Goal: Download file/media

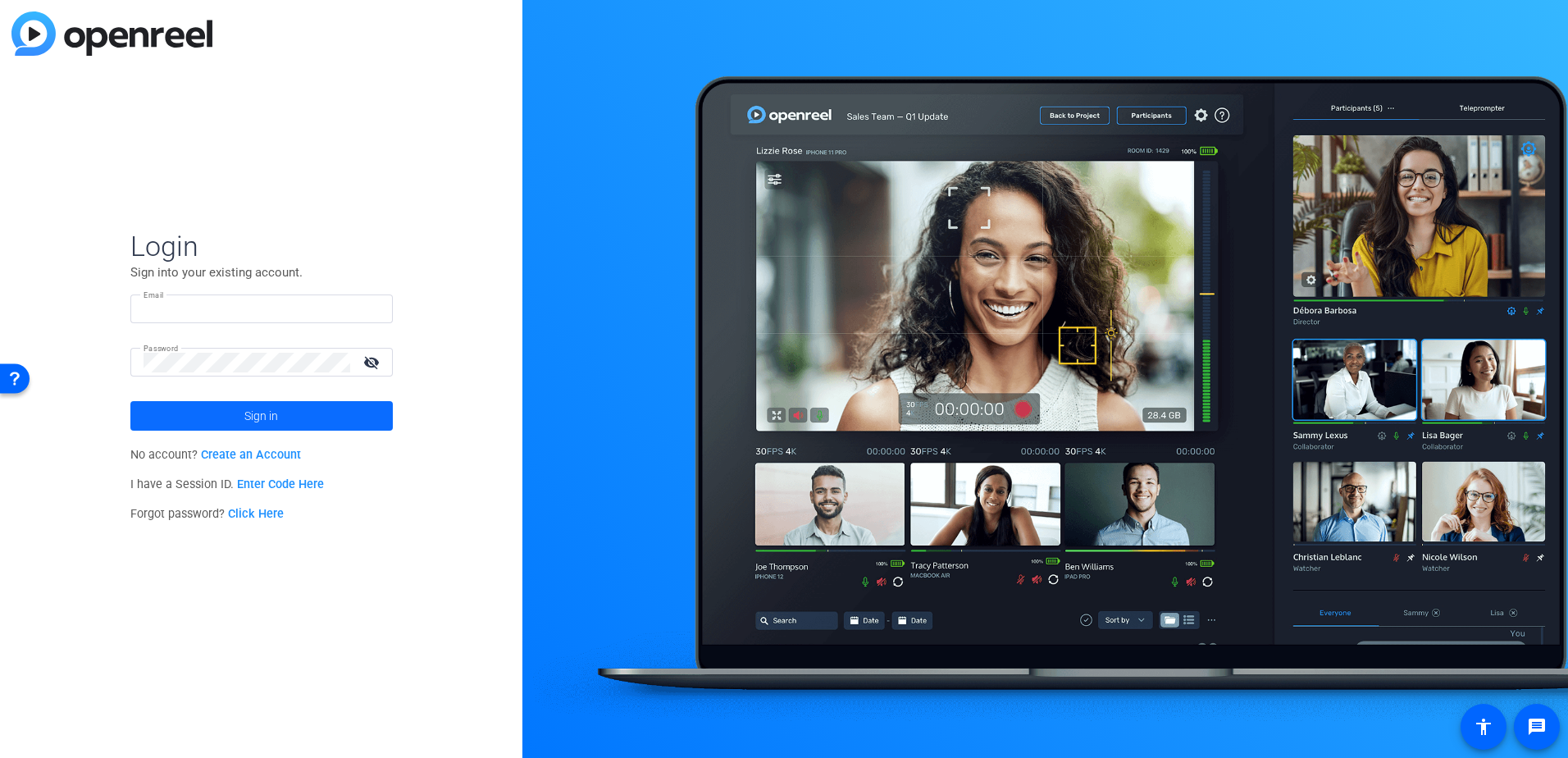
type input "[PERSON_NAME][EMAIL_ADDRESS][PERSON_NAME][DOMAIN_NAME]"
click at [258, 415] on span "Sign in" at bounding box center [261, 416] width 33 height 41
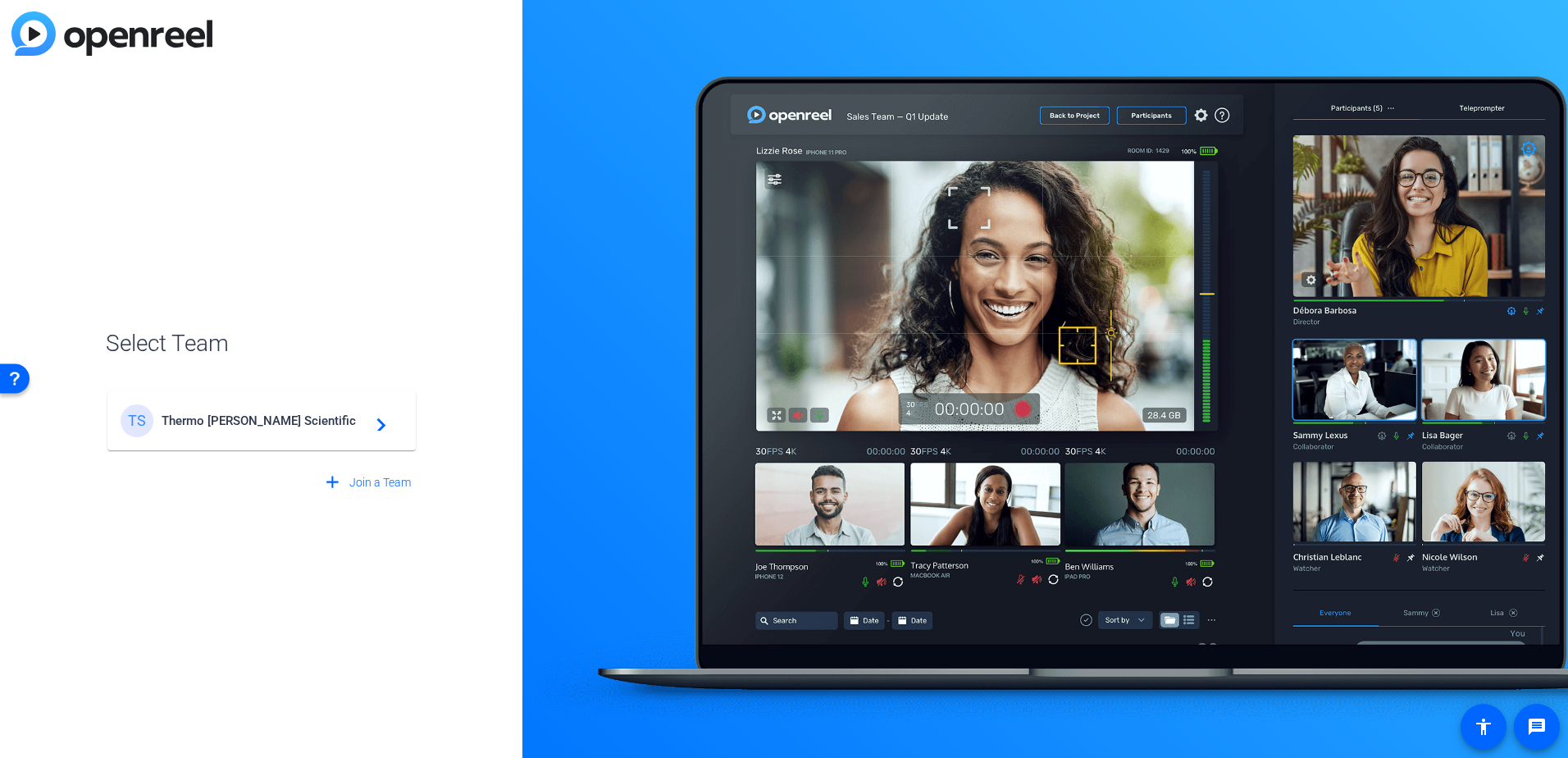
click at [278, 423] on span "Thermo [PERSON_NAME] Scientific" at bounding box center [263, 421] width 205 height 15
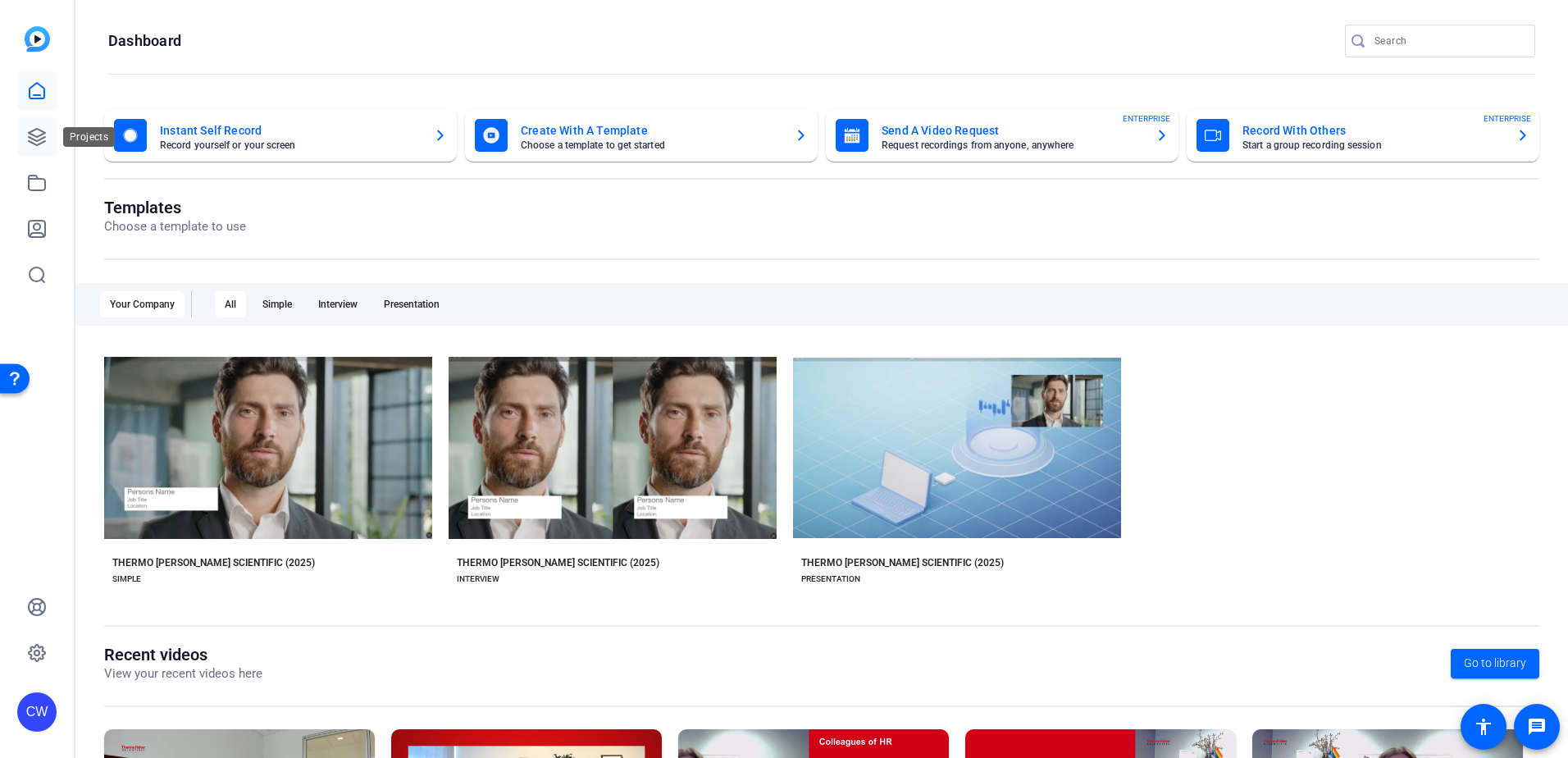
click at [33, 126] on link at bounding box center [37, 136] width 39 height 39
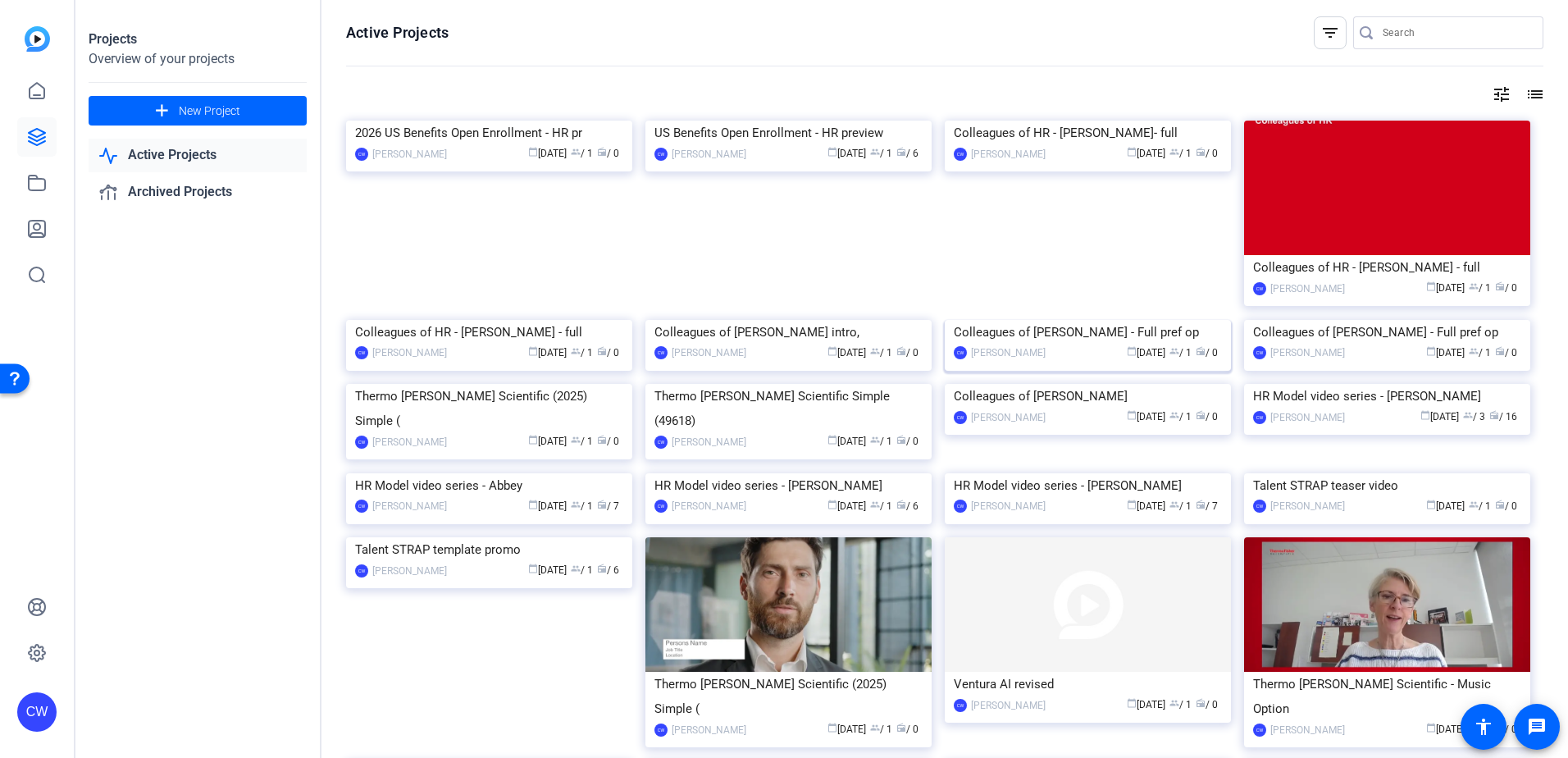
click at [1043, 344] on div "Colleagues of [PERSON_NAME] - Full pref op" at bounding box center [1088, 332] width 268 height 25
click at [1339, 344] on div "Colleagues of [PERSON_NAME] - Full pref op" at bounding box center [1387, 332] width 268 height 25
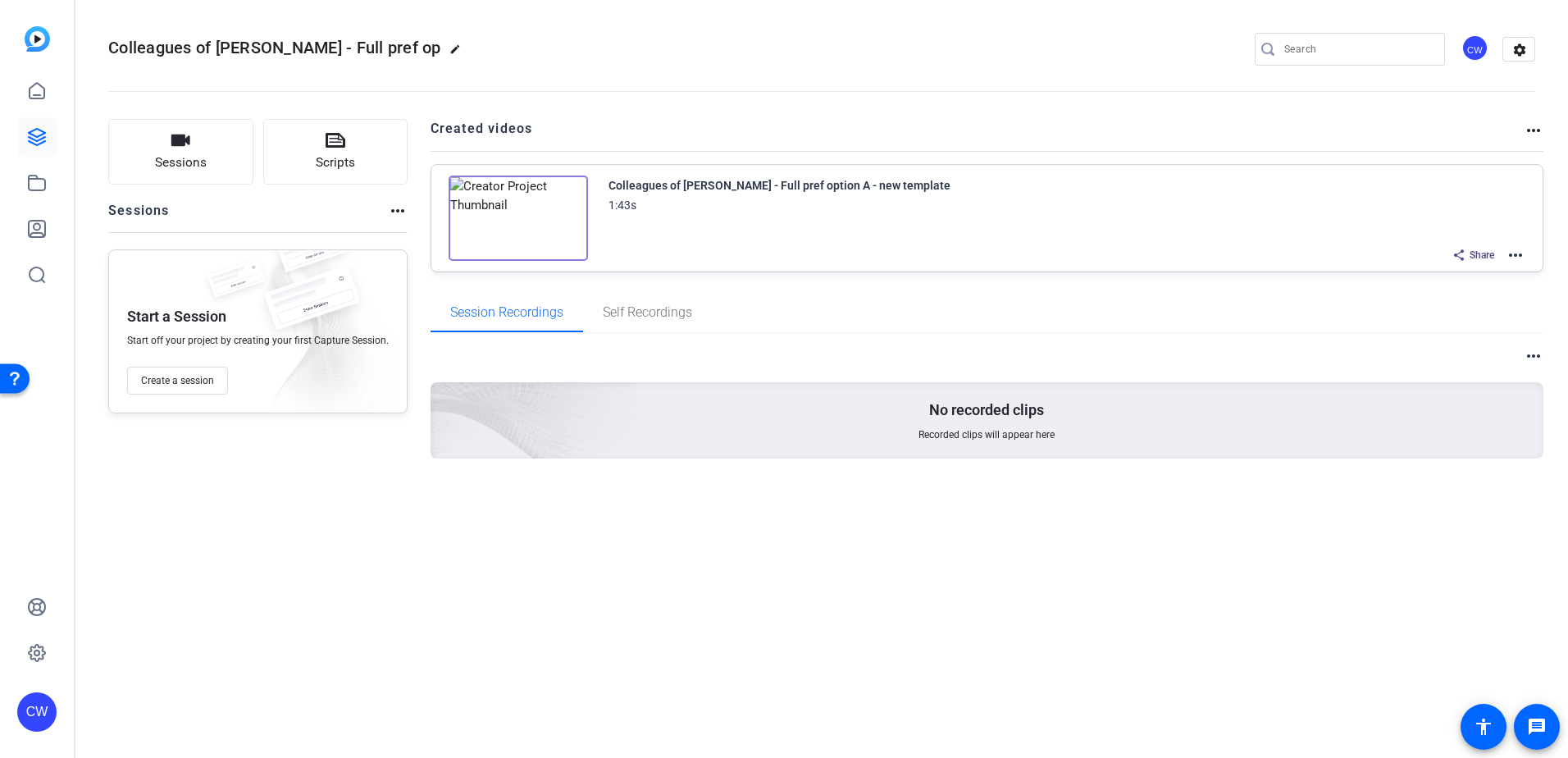
click at [1518, 256] on mat-icon "more_horiz" at bounding box center [1516, 255] width 20 height 20
click at [1468, 398] on span "Download Video" at bounding box center [1455, 398] width 114 height 20
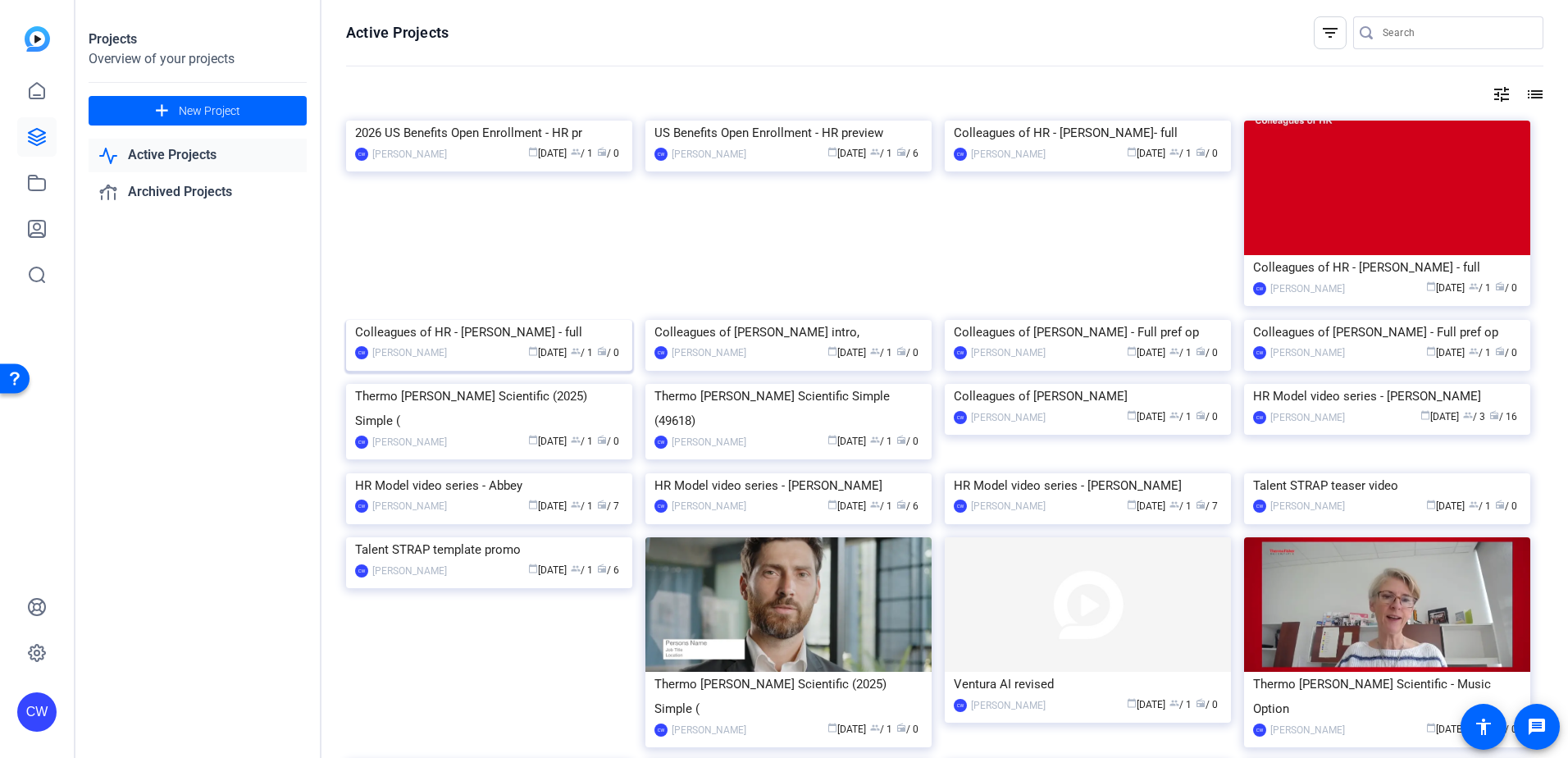
click at [450, 344] on div "Colleagues of HR - [PERSON_NAME] - full" at bounding box center [489, 332] width 268 height 25
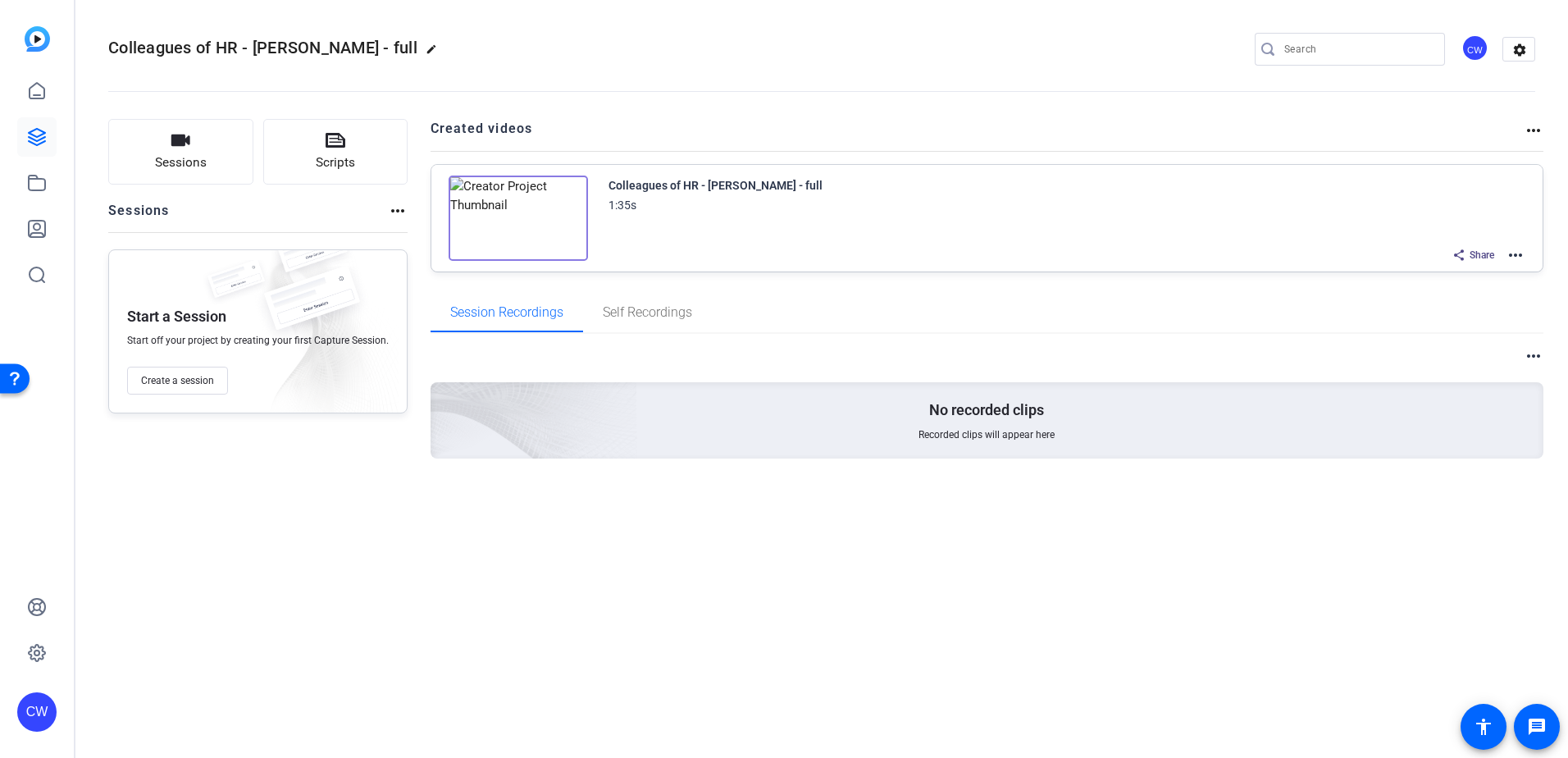
click at [1518, 255] on mat-icon "more_horiz" at bounding box center [1516, 255] width 20 height 20
click at [1457, 396] on span "Download Video" at bounding box center [1455, 398] width 114 height 20
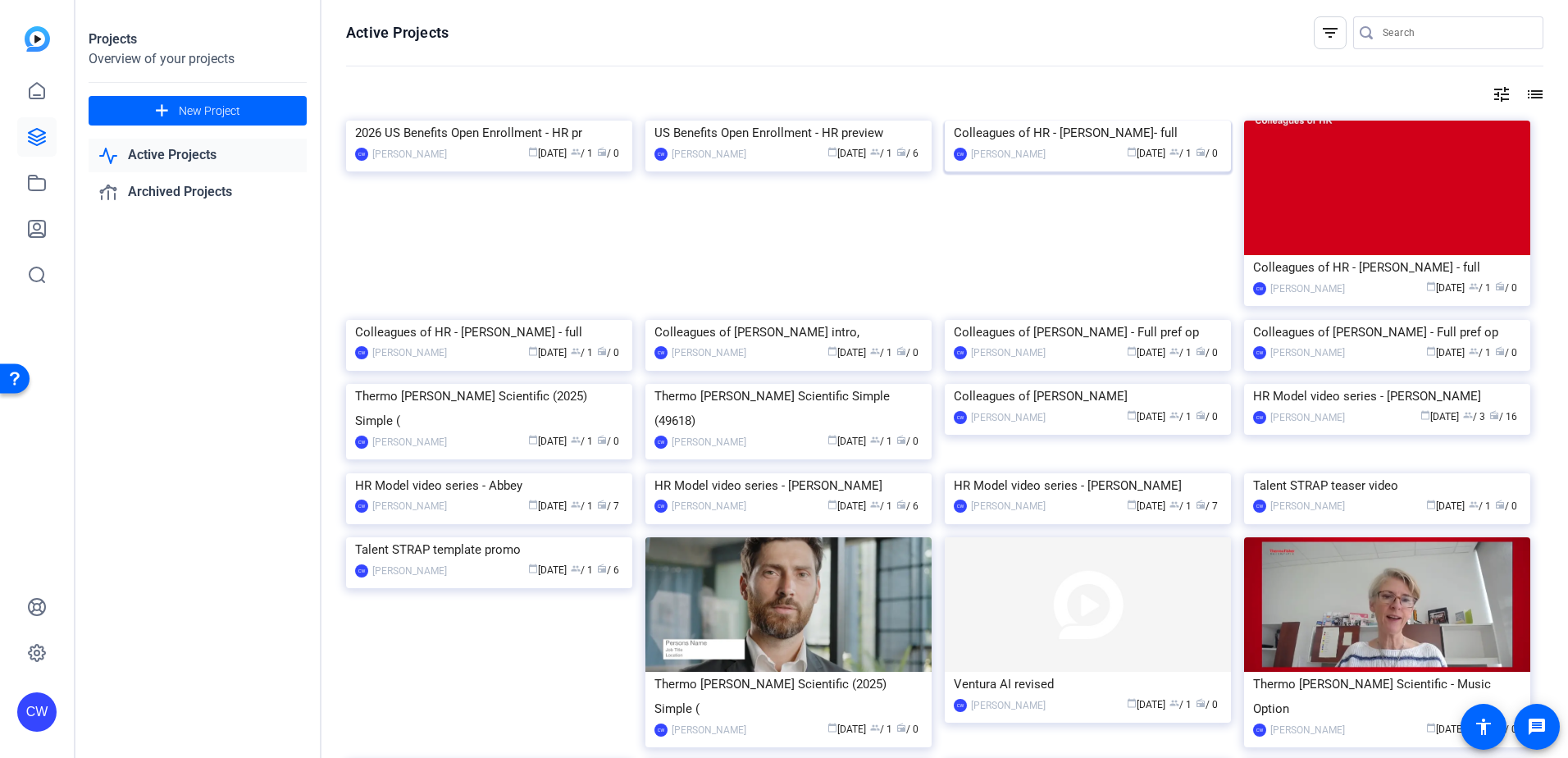
click at [1054, 145] on div "Colleagues of HR - [PERSON_NAME]- full" at bounding box center [1088, 133] width 268 height 25
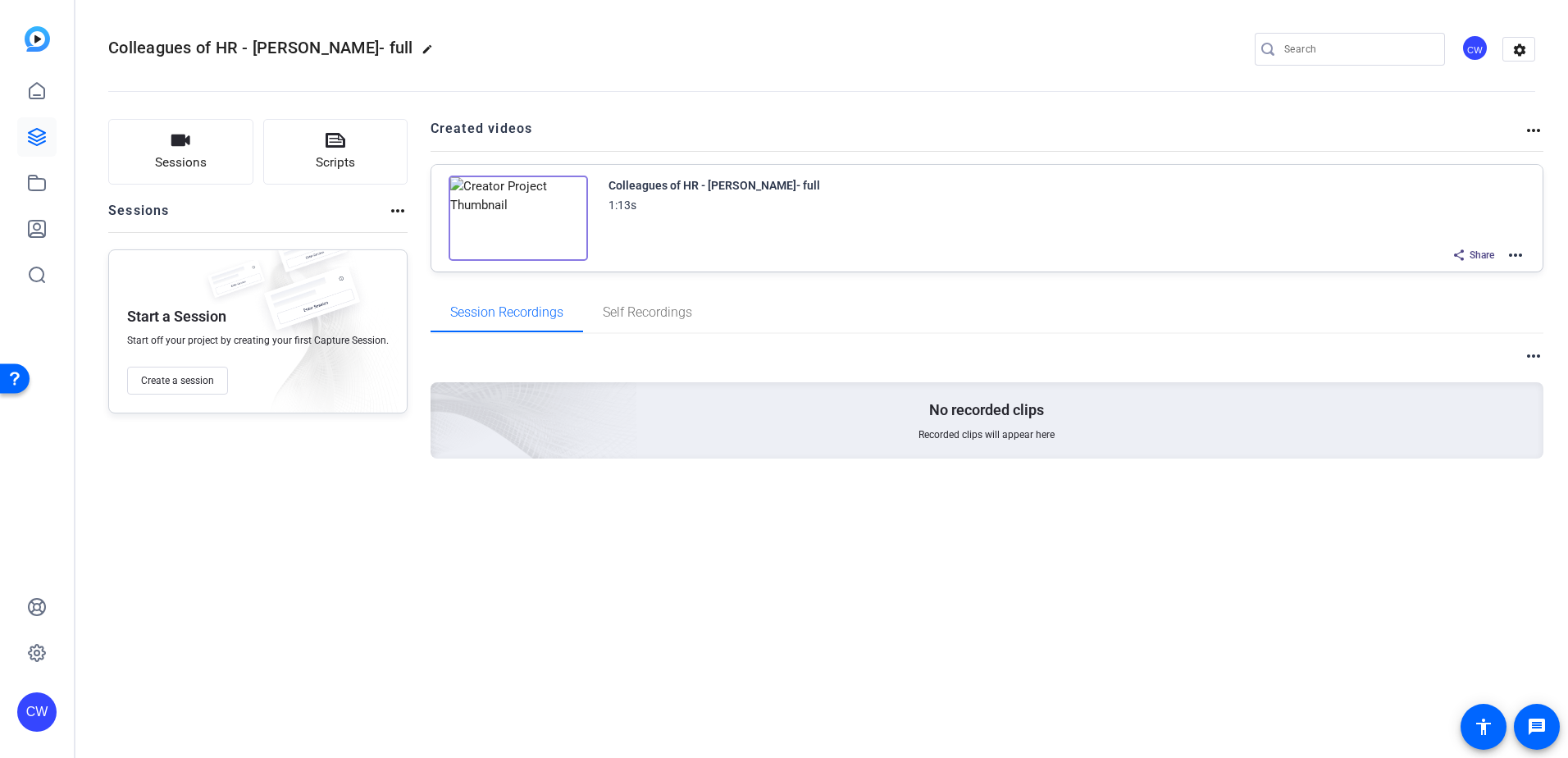
click at [1511, 253] on mat-icon "more_horiz" at bounding box center [1516, 255] width 20 height 20
click at [1458, 401] on span "Download Video" at bounding box center [1455, 398] width 114 height 20
click at [499, 211] on img at bounding box center [519, 218] width 140 height 86
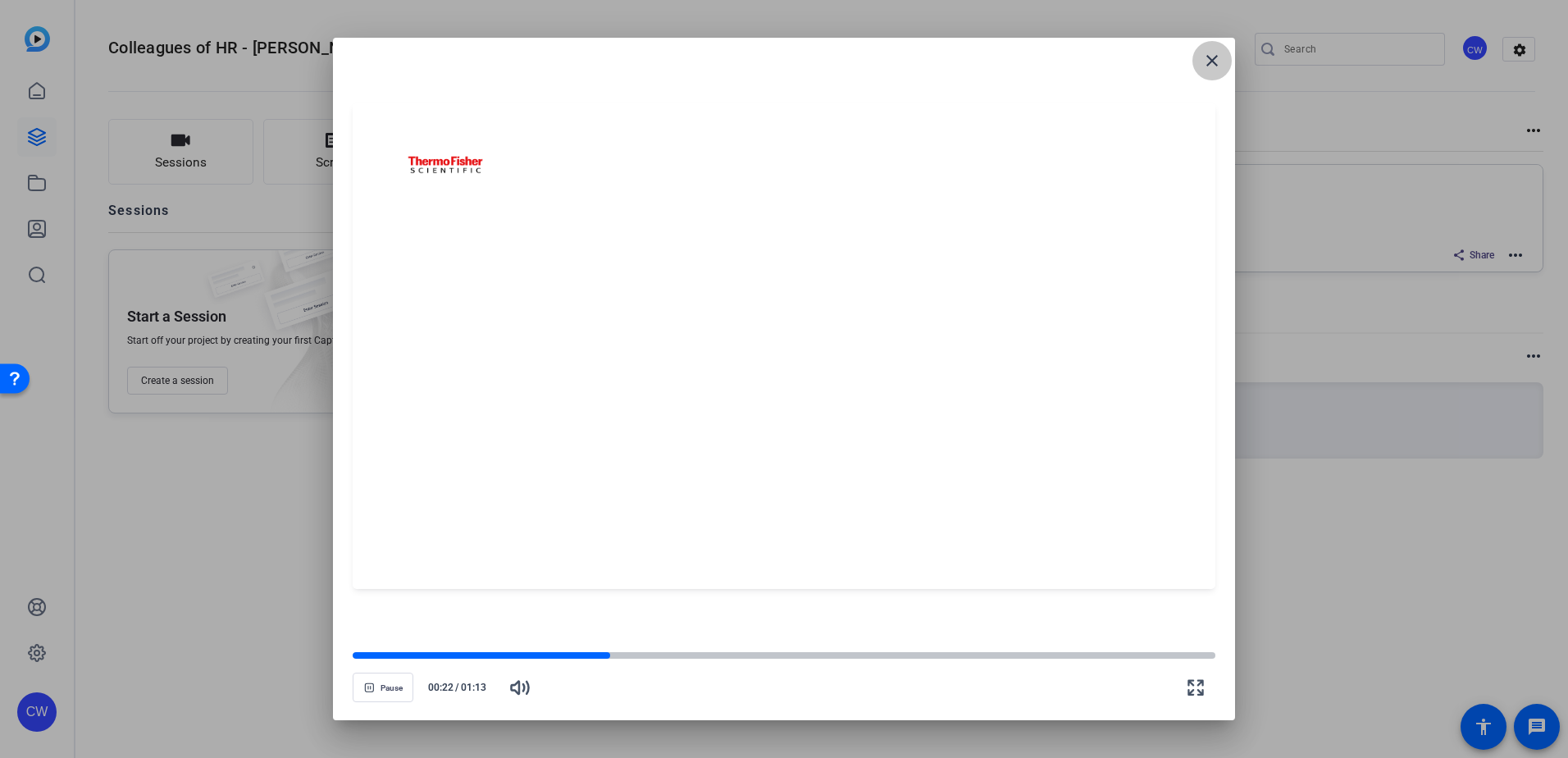
click at [1211, 62] on mat-icon "close" at bounding box center [1212, 61] width 20 height 20
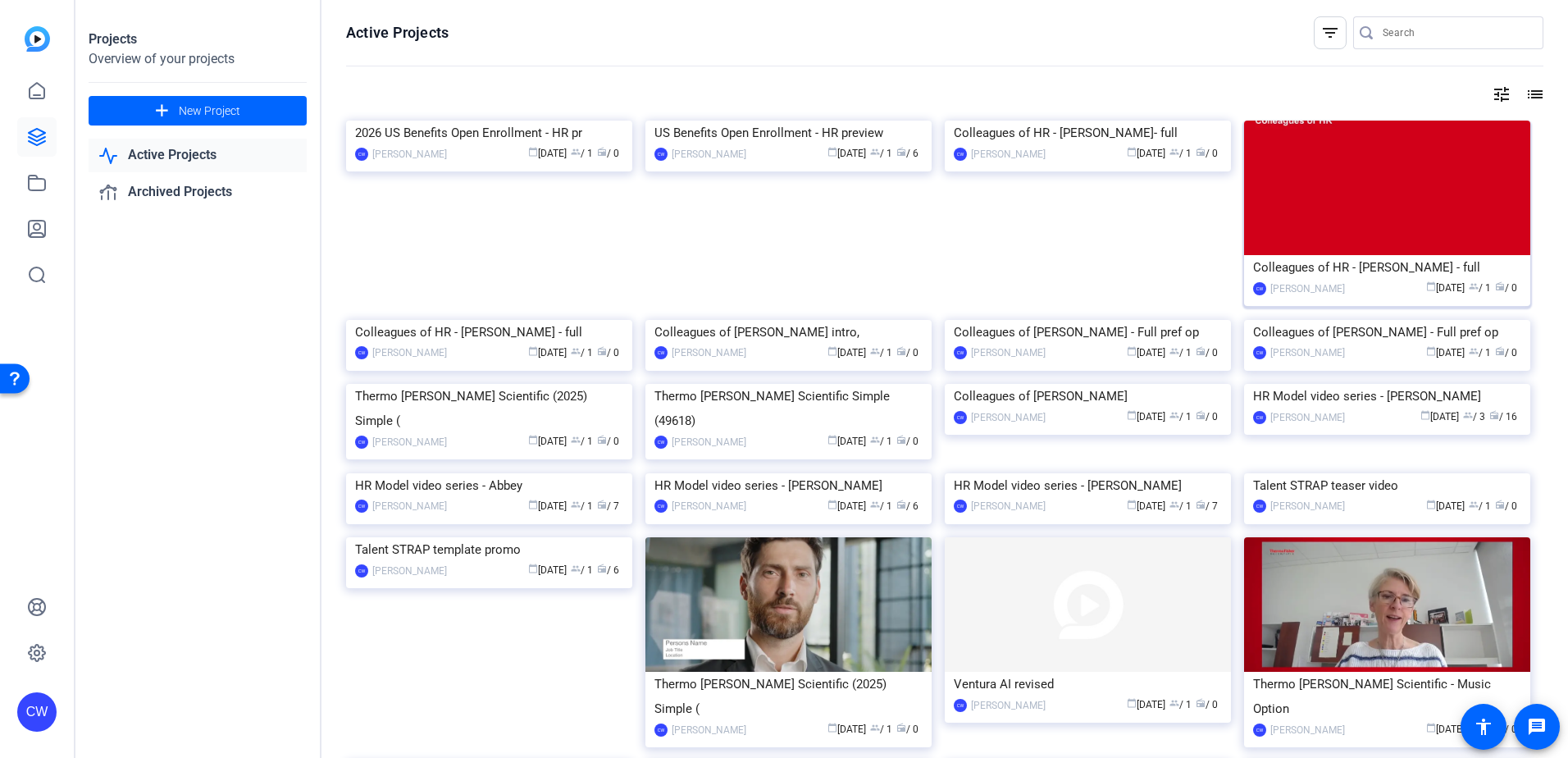
click at [1346, 268] on div "Colleagues of HR - [PERSON_NAME] - full" at bounding box center [1387, 268] width 268 height 25
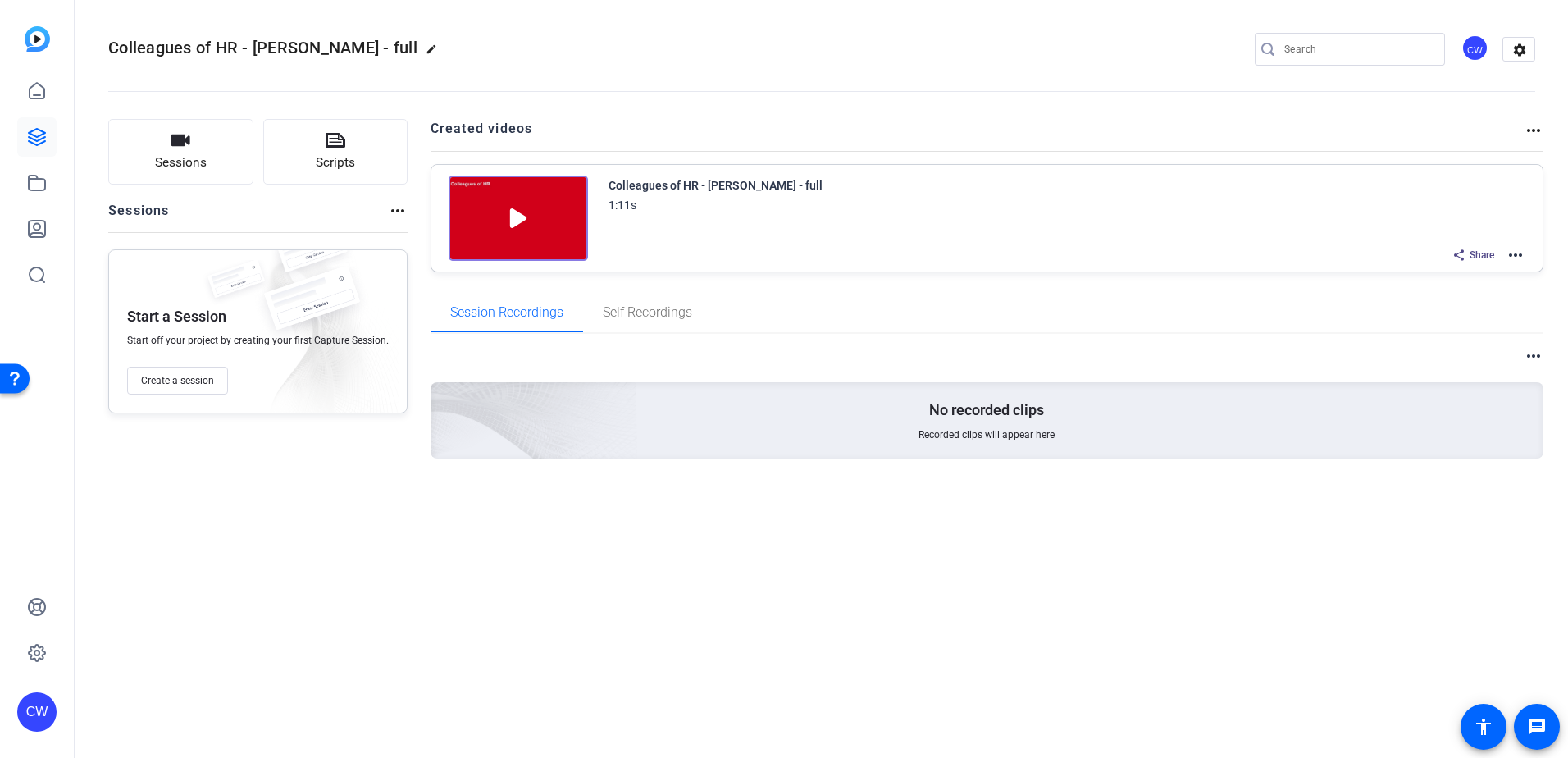
click at [514, 216] on img at bounding box center [519, 218] width 140 height 86
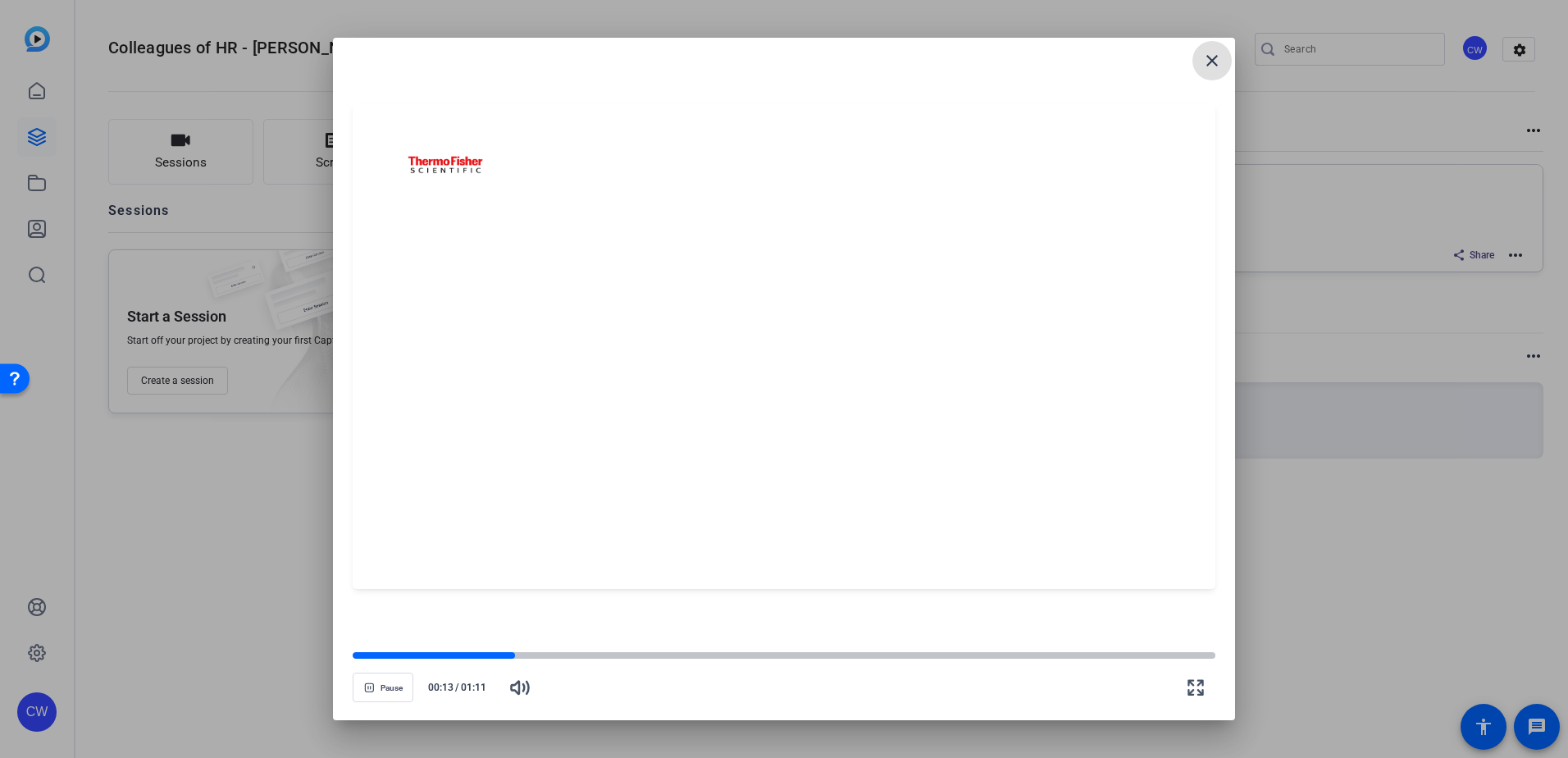
click at [1214, 60] on mat-icon "close" at bounding box center [1212, 61] width 20 height 20
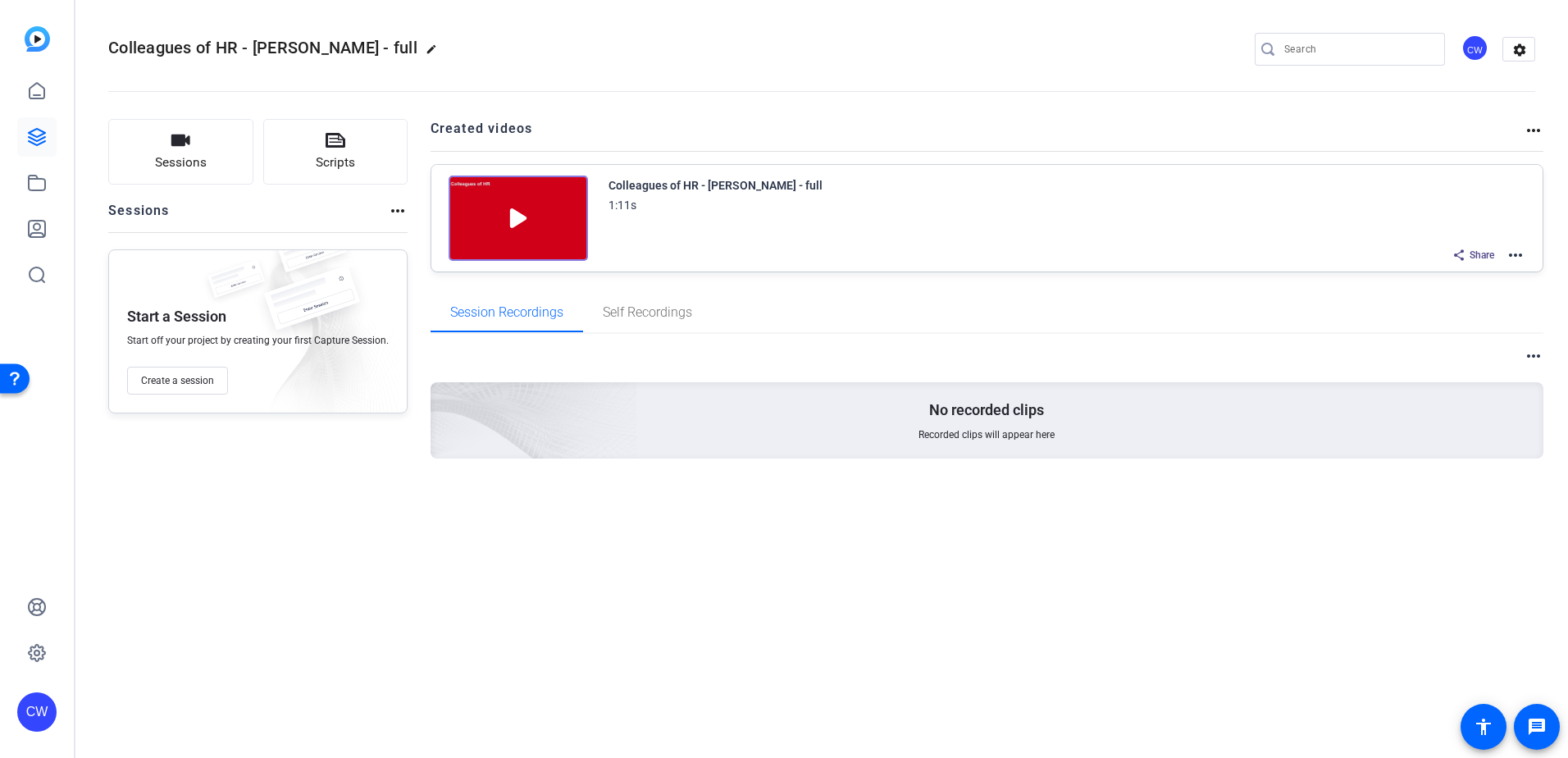
click at [1519, 251] on mat-icon "more_horiz" at bounding box center [1516, 255] width 20 height 20
click at [1452, 402] on span "Download Video" at bounding box center [1455, 398] width 114 height 20
